Goal: Task Accomplishment & Management: Manage account settings

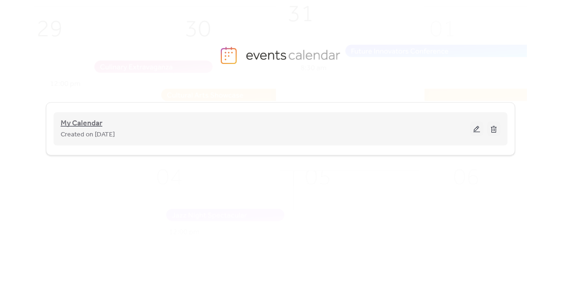
click at [92, 121] on span "My Calendar" at bounding box center [82, 123] width 42 height 11
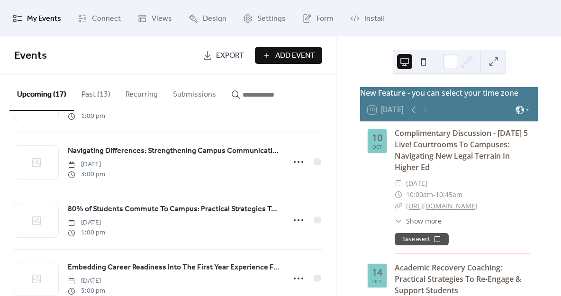
scroll to position [110, 0]
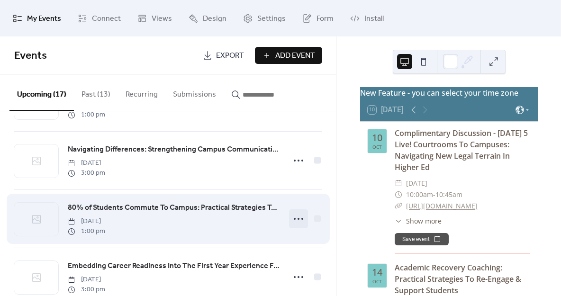
click at [296, 220] on icon at bounding box center [298, 218] width 15 height 15
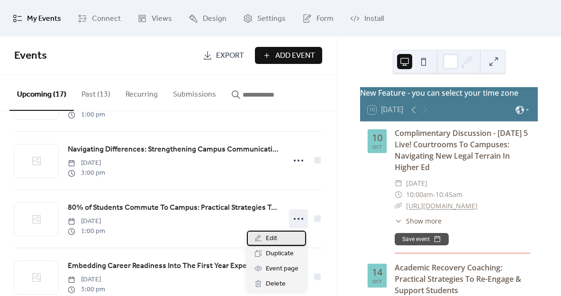
click at [277, 237] on div "Edit" at bounding box center [276, 238] width 59 height 15
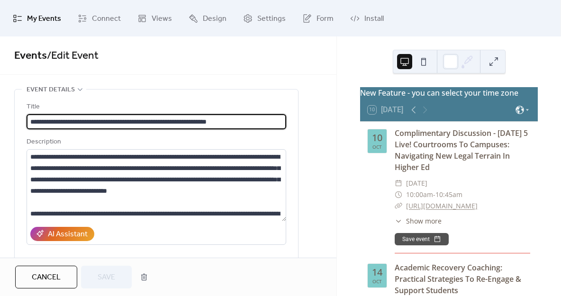
click at [30, 119] on input "**********" at bounding box center [157, 121] width 260 height 15
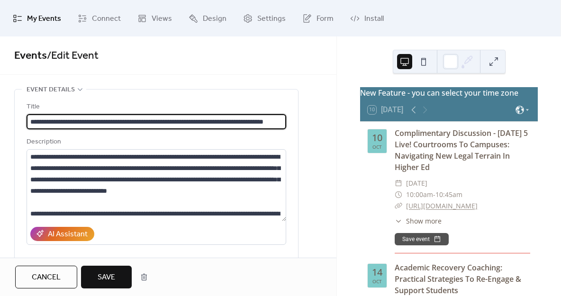
type input "**********"
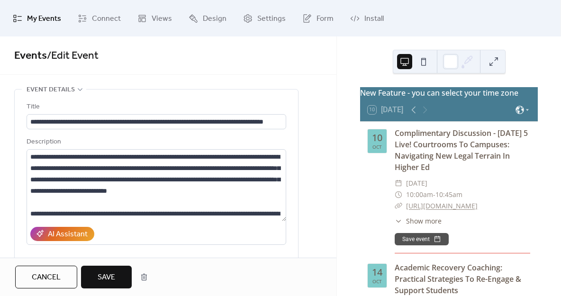
click at [111, 274] on span "Save" at bounding box center [107, 277] width 18 height 11
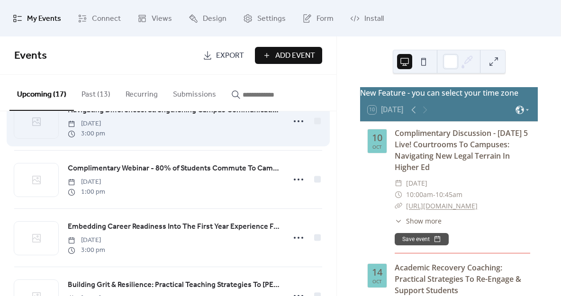
scroll to position [151, 0]
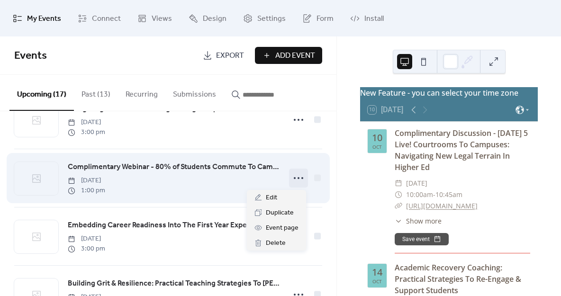
click at [294, 176] on icon at bounding box center [298, 178] width 15 height 15
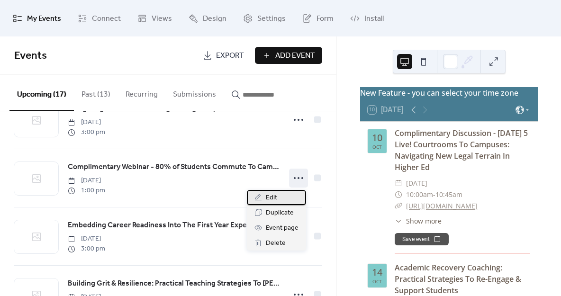
click at [266, 199] on span "Edit" at bounding box center [271, 198] width 11 height 11
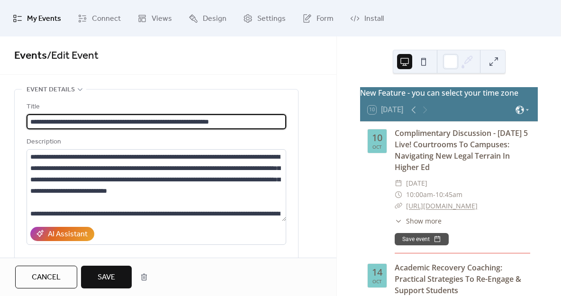
type input "**********"
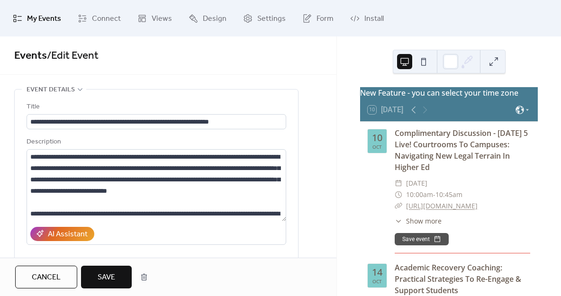
click at [108, 277] on span "Save" at bounding box center [107, 277] width 18 height 11
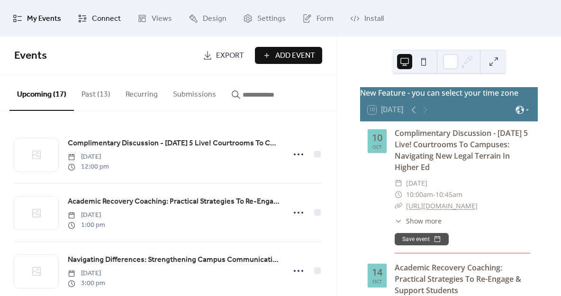
click at [103, 9] on link "Connect" at bounding box center [99, 18] width 57 height 29
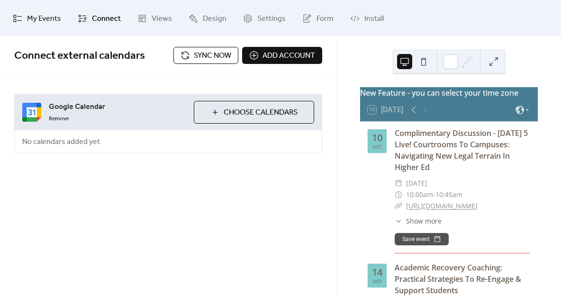
click at [14, 32] on link "My Events" at bounding box center [37, 18] width 63 height 29
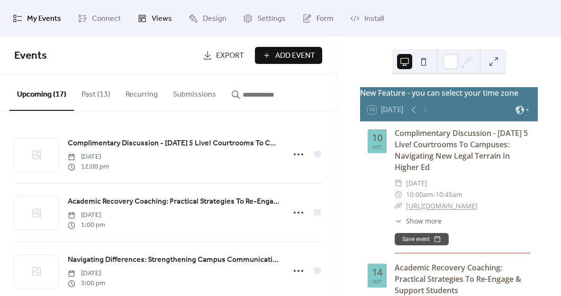
click at [154, 21] on span "Views" at bounding box center [162, 18] width 20 height 15
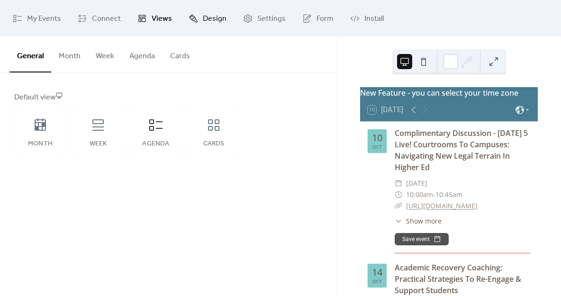
click at [211, 17] on span "Design" at bounding box center [215, 18] width 24 height 15
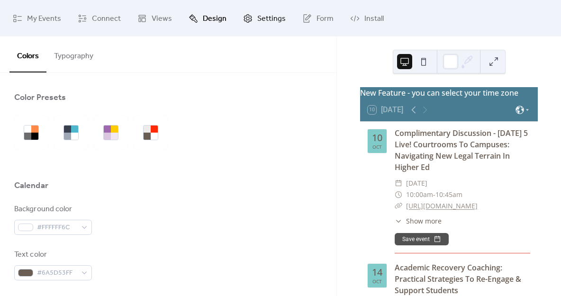
click at [279, 20] on span "Settings" at bounding box center [271, 18] width 28 height 15
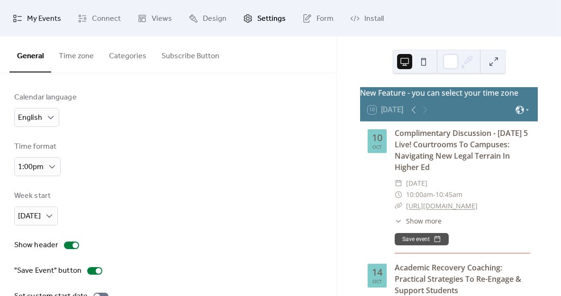
click at [18, 30] on link "My Events" at bounding box center [37, 18] width 63 height 29
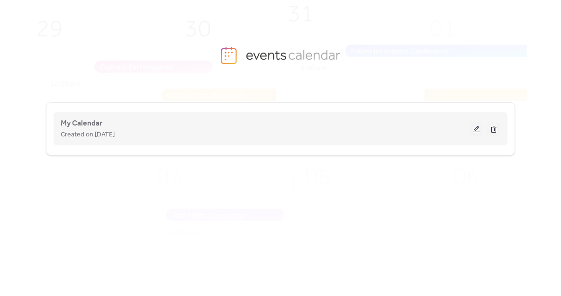
click at [476, 129] on button at bounding box center [476, 129] width 13 height 14
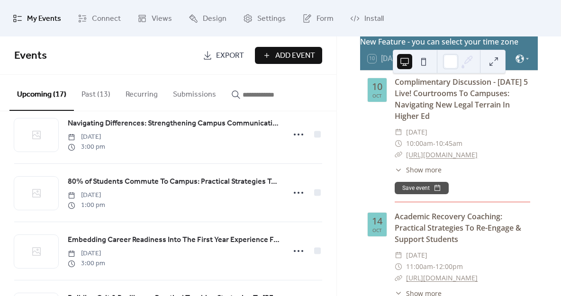
scroll to position [139, 0]
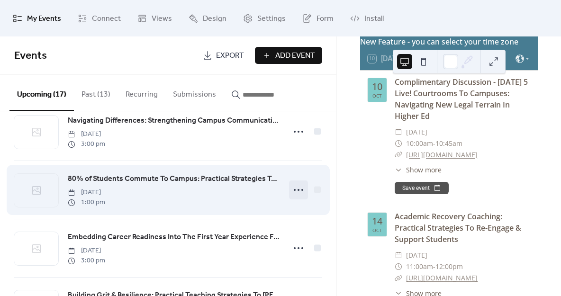
click at [295, 185] on icon at bounding box center [298, 190] width 15 height 15
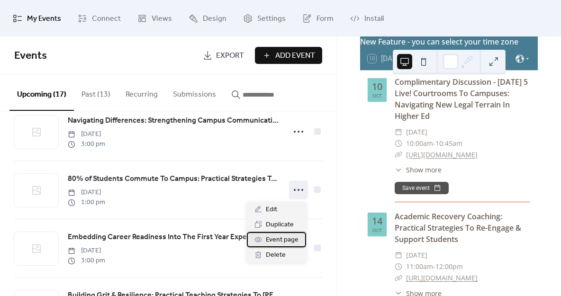
click at [282, 239] on span "Event page" at bounding box center [282, 240] width 33 height 11
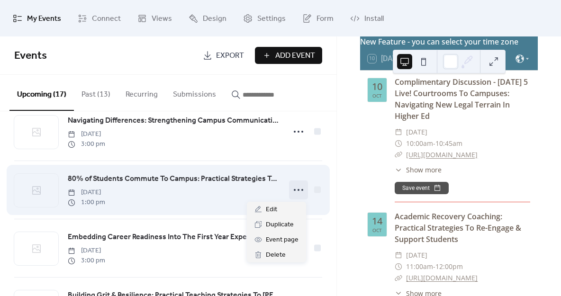
click at [294, 187] on icon at bounding box center [298, 190] width 15 height 15
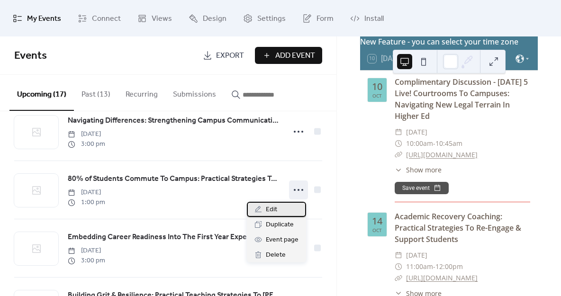
click at [272, 209] on span "Edit" at bounding box center [271, 209] width 11 height 11
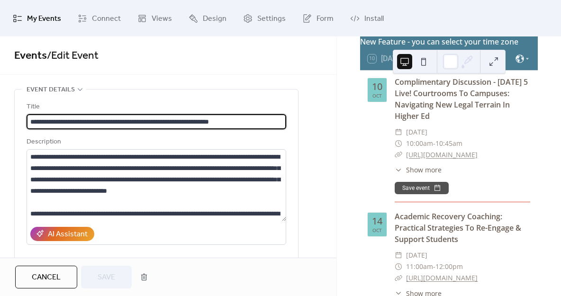
click at [31, 122] on input "**********" at bounding box center [157, 121] width 260 height 15
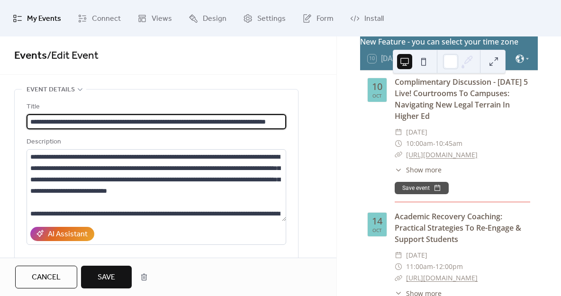
type input "**********"
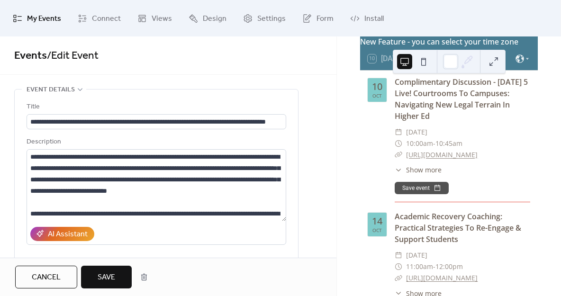
click at [111, 274] on span "Save" at bounding box center [107, 277] width 18 height 11
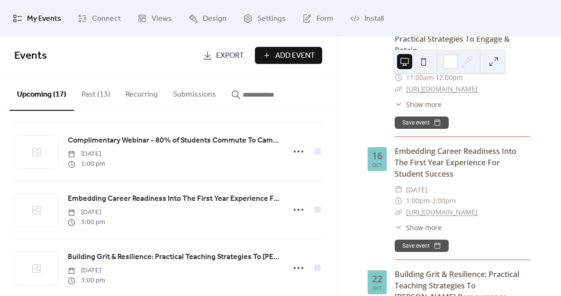
scroll to position [501, 0]
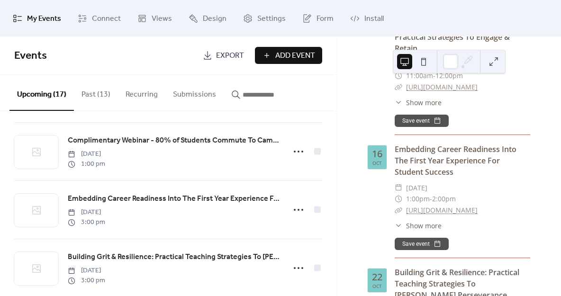
click at [404, 108] on div "​ Show more" at bounding box center [418, 103] width 47 height 10
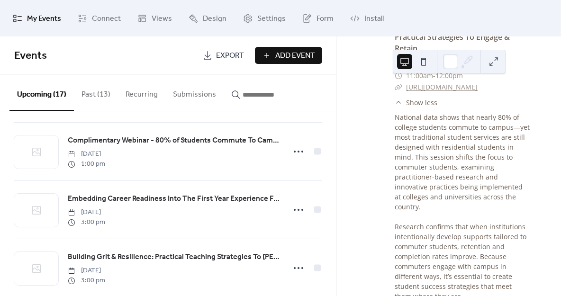
click at [404, 108] on div "​ Show less" at bounding box center [416, 103] width 43 height 10
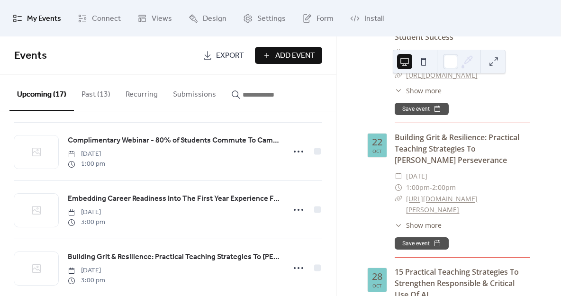
scroll to position [634, 0]
